Goal: Navigation & Orientation: Find specific page/section

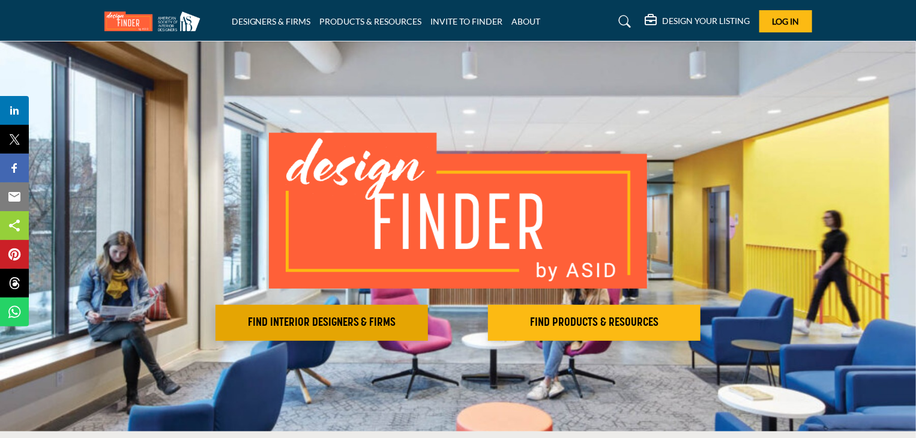
click at [340, 322] on h2 "FIND INTERIOR DESIGNERS & FIRMS" at bounding box center [321, 323] width 205 height 14
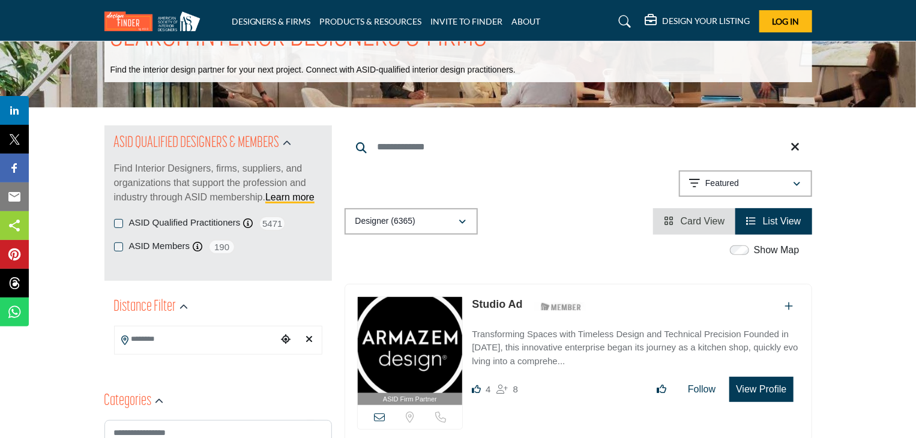
scroll to position [60, 0]
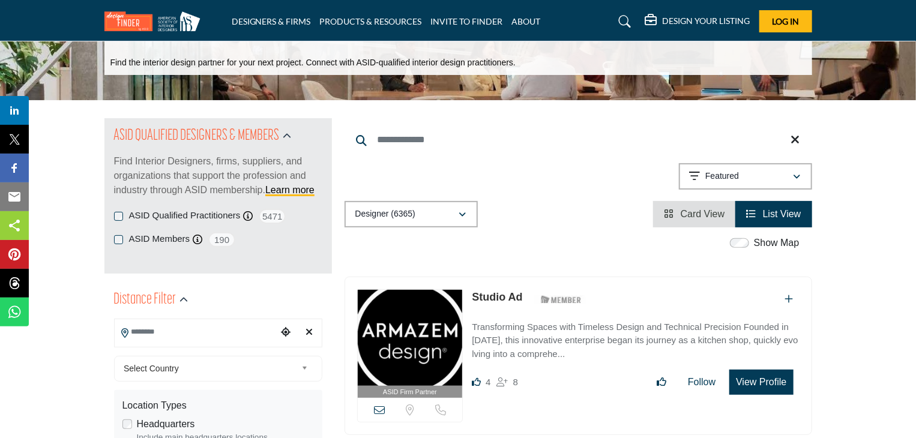
click at [204, 328] on input "Search Location" at bounding box center [196, 331] width 162 height 23
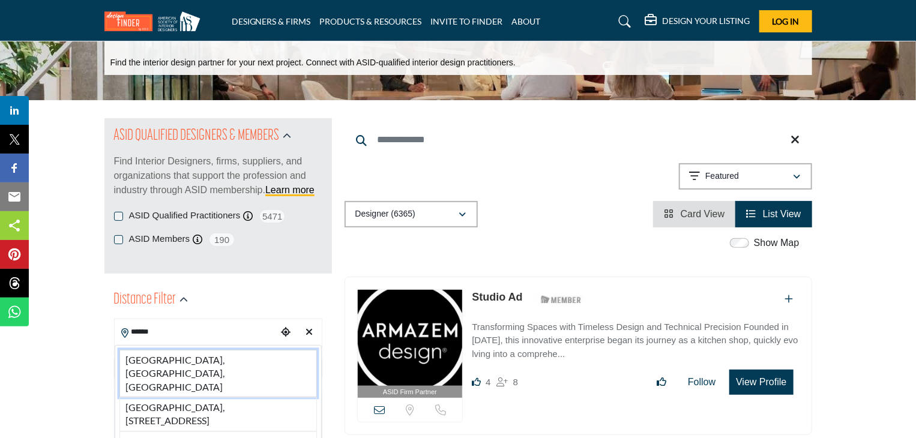
click at [168, 357] on li "Tacoma, WA, USA" at bounding box center [217, 373] width 197 height 47
click at [168, 357] on div "Select Country" at bounding box center [218, 369] width 208 height 26
type input "**********"
type input "***"
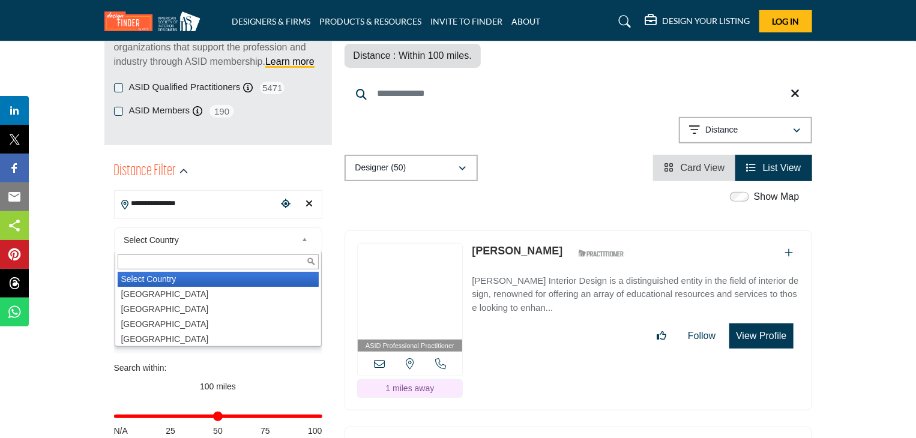
scroll to position [2, 0]
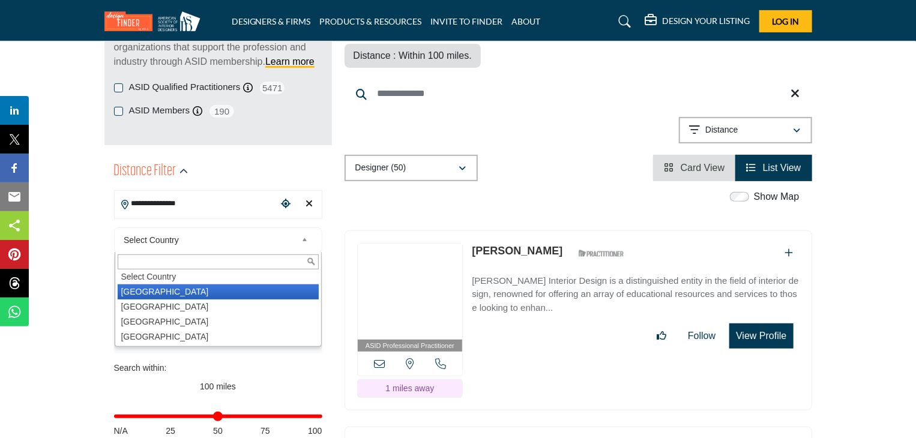
click at [197, 293] on li "United States" at bounding box center [218, 291] width 201 height 15
click at [197, 293] on div "Headquarters Include main headquarters locations" at bounding box center [217, 302] width 191 height 26
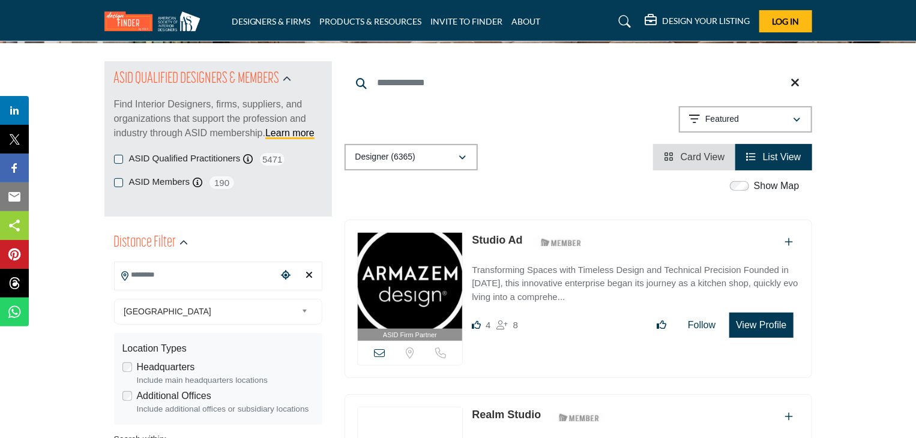
scroll to position [155, 0]
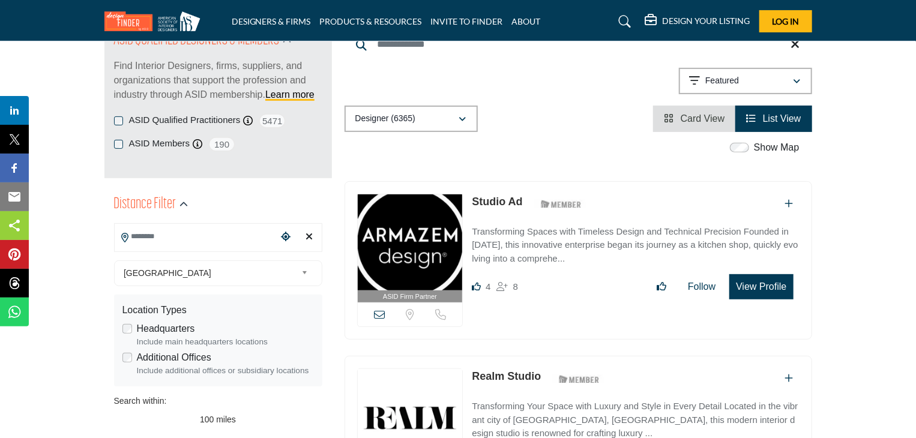
click at [163, 232] on input "Search Location" at bounding box center [196, 236] width 162 height 23
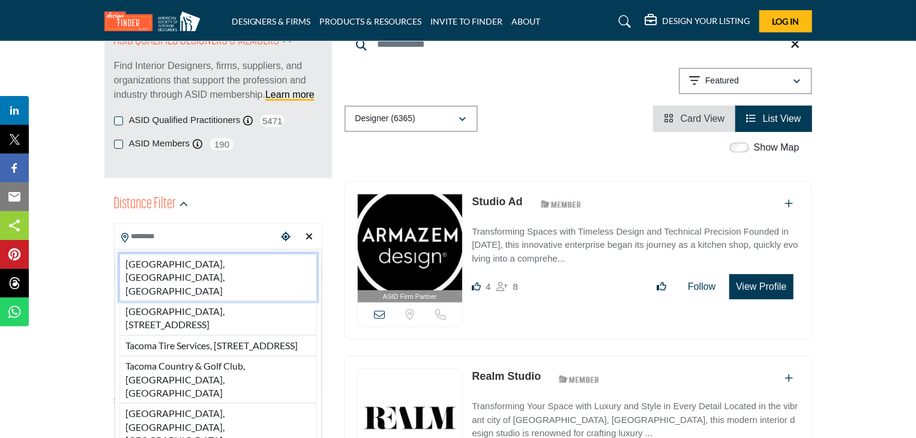
click at [166, 270] on li "Tacoma, WA, USA" at bounding box center [217, 277] width 197 height 47
click at [166, 270] on span "United States" at bounding box center [210, 273] width 173 height 14
type input "**********"
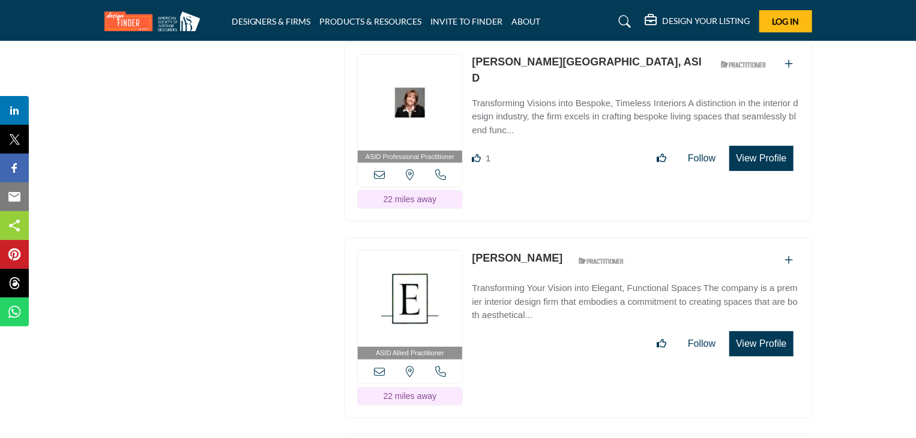
scroll to position [2343, 0]
